Goal: Find specific page/section: Find specific page/section

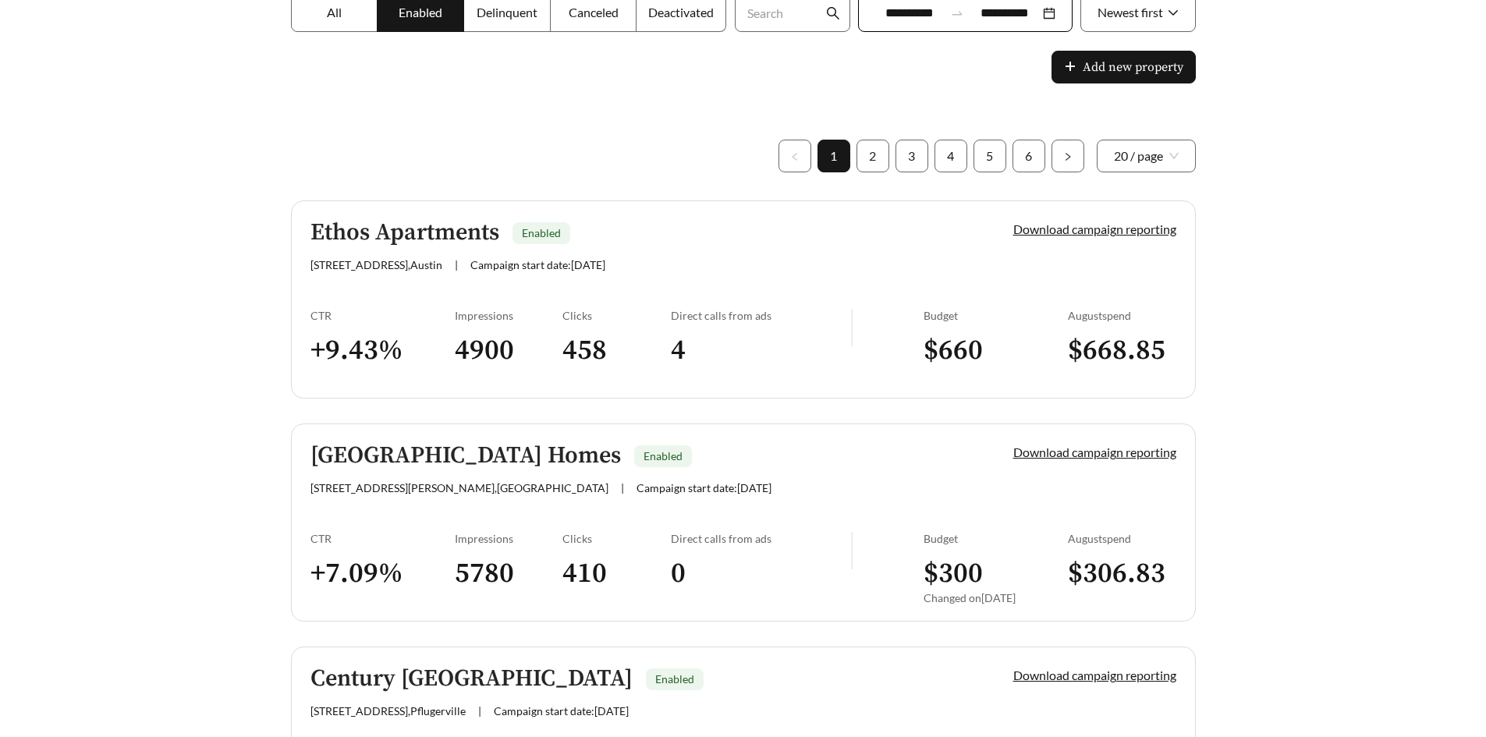
scroll to position [234, 0]
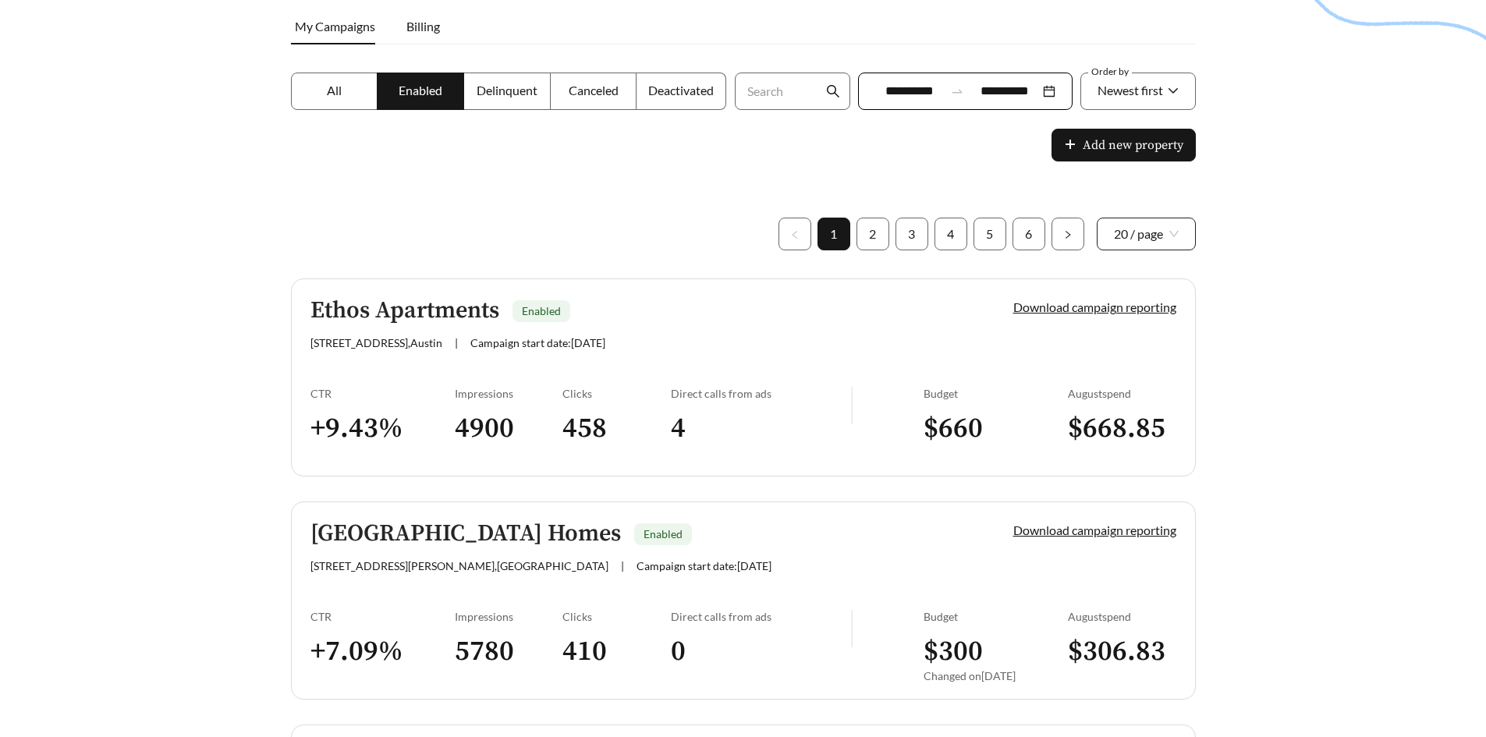
click at [1134, 232] on span "20 / page" at bounding box center [1146, 233] width 65 height 31
click at [1128, 332] on div "100 / page" at bounding box center [1146, 343] width 100 height 25
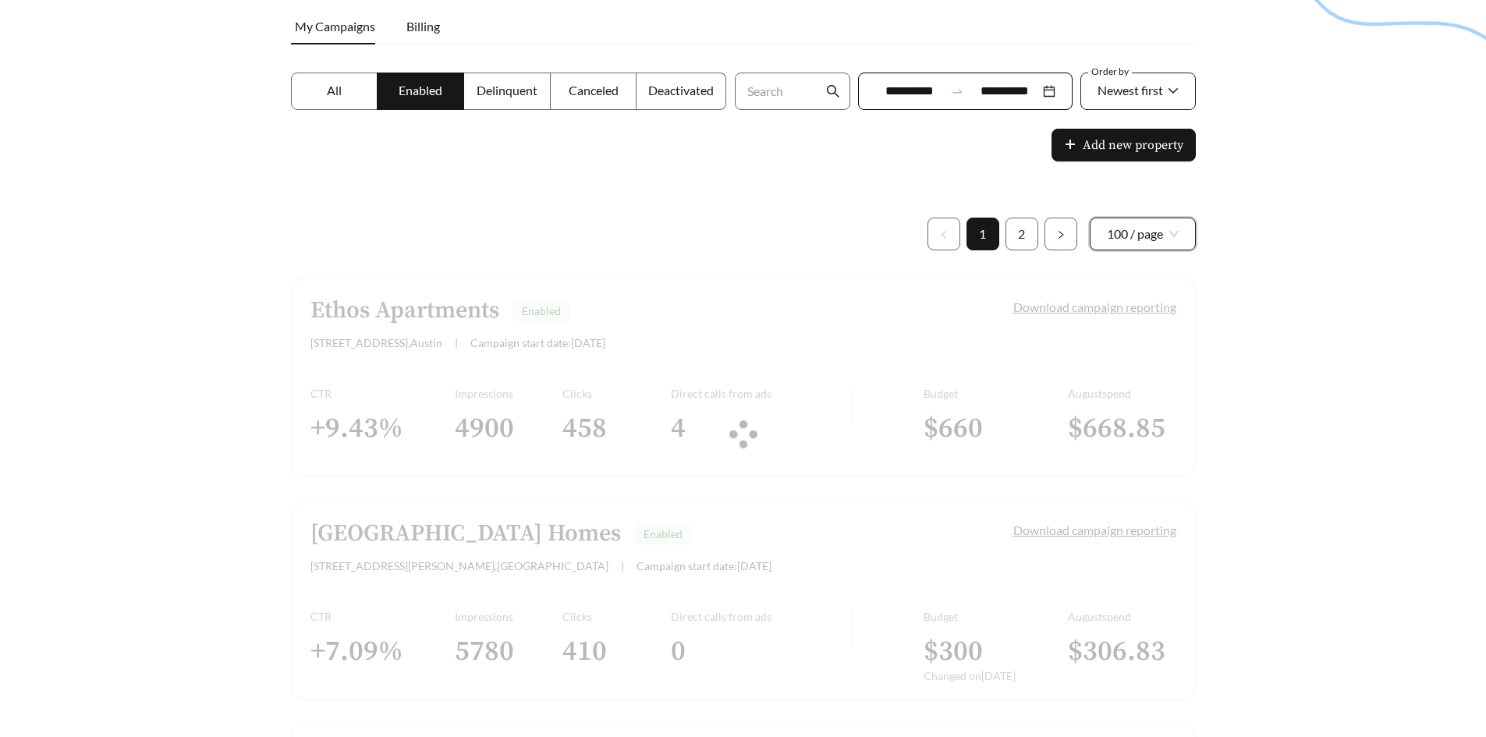
click at [1132, 97] on span "Newest first" at bounding box center [1130, 90] width 66 height 15
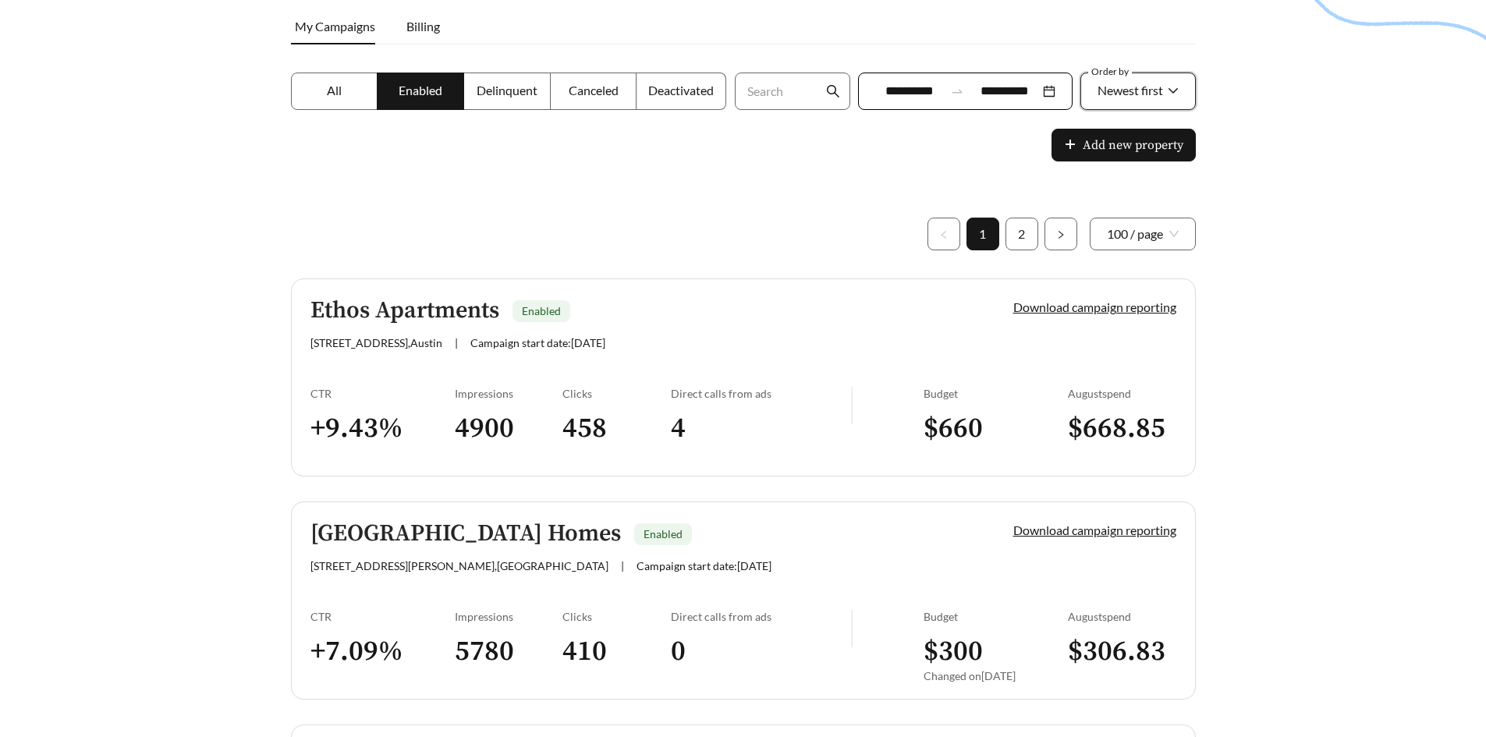
click at [1132, 97] on span "Newest first" at bounding box center [1130, 90] width 66 height 15
click at [1127, 178] on div "A-Z" at bounding box center [1137, 178] width 83 height 17
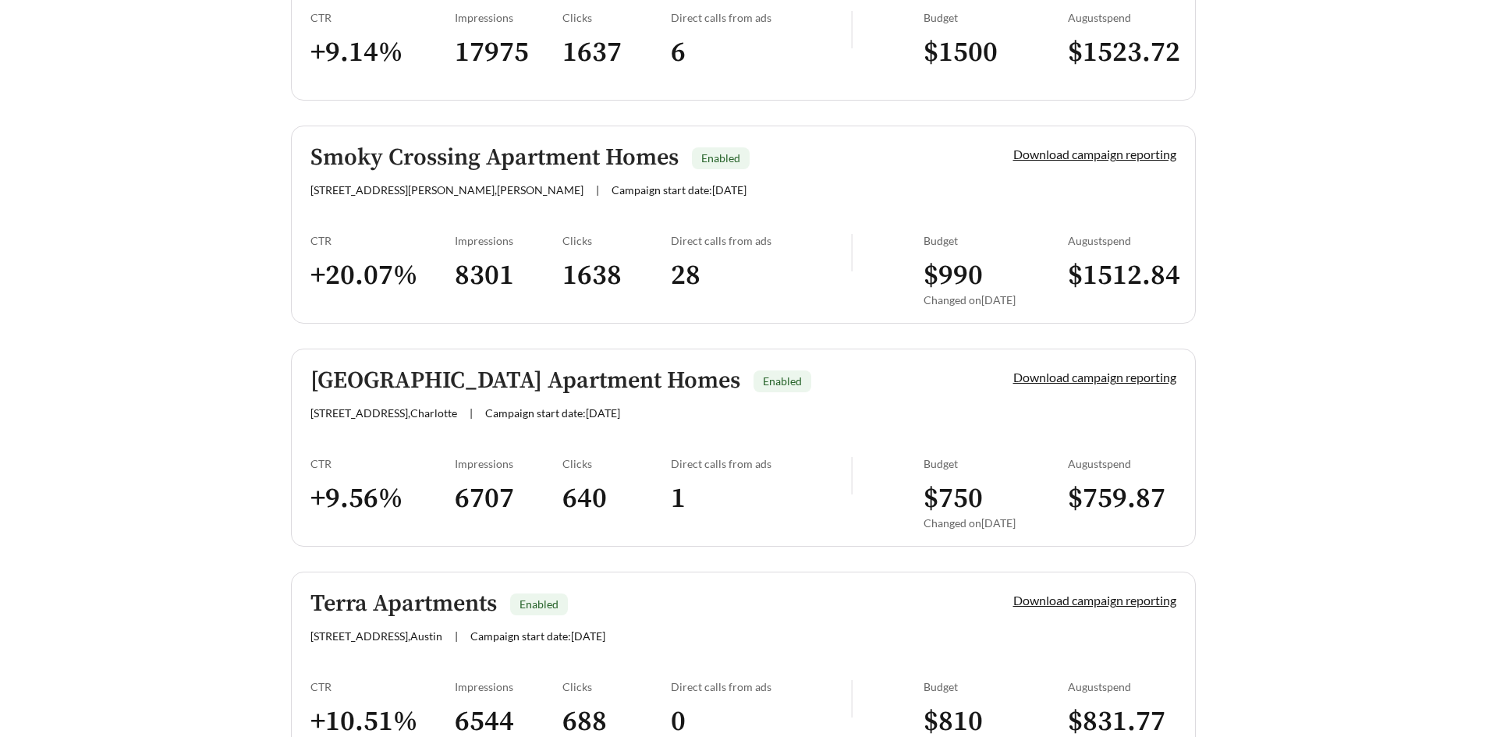
scroll to position [14583, 0]
